Goal: Task Accomplishment & Management: Use online tool/utility

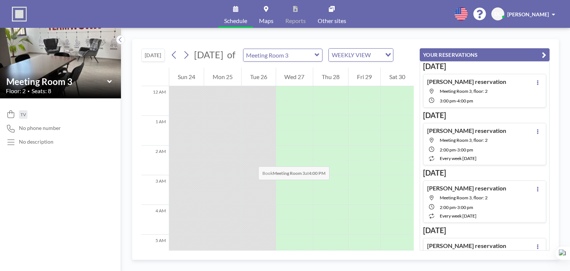
scroll to position [416, 0]
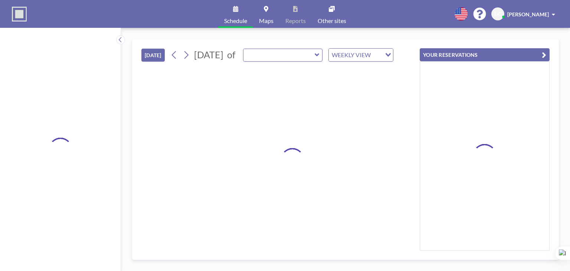
type input "Meeting Room 3"
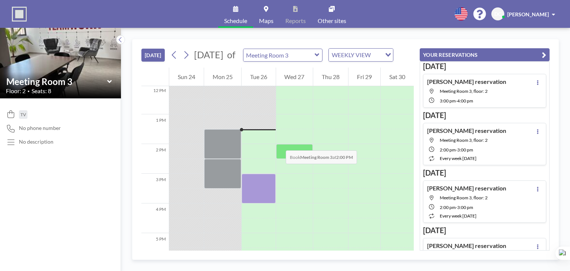
scroll to position [386, 0]
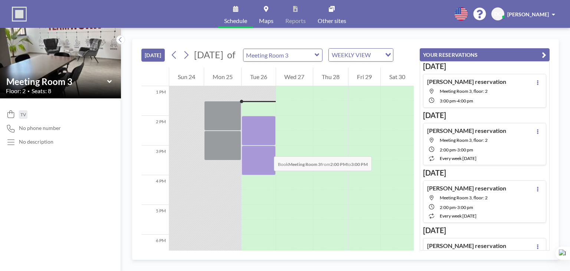
drag, startPoint x: 260, startPoint y: 131, endPoint x: 266, endPoint y: 149, distance: 18.9
click at [266, 145] on div at bounding box center [259, 131] width 34 height 30
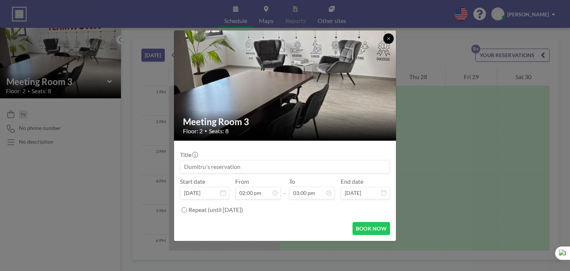
click at [389, 40] on icon at bounding box center [388, 38] width 4 height 4
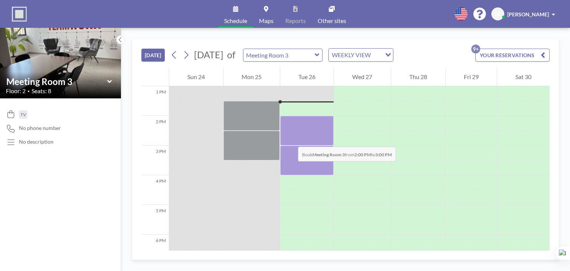
drag, startPoint x: 289, startPoint y: 123, endPoint x: 291, endPoint y: 140, distance: 16.8
click at [291, 140] on div at bounding box center [306, 131] width 53 height 30
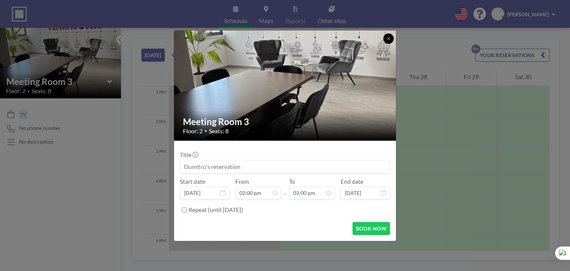
click at [390, 37] on icon at bounding box center [388, 38] width 3 height 3
